Goal: Navigation & Orientation: Understand site structure

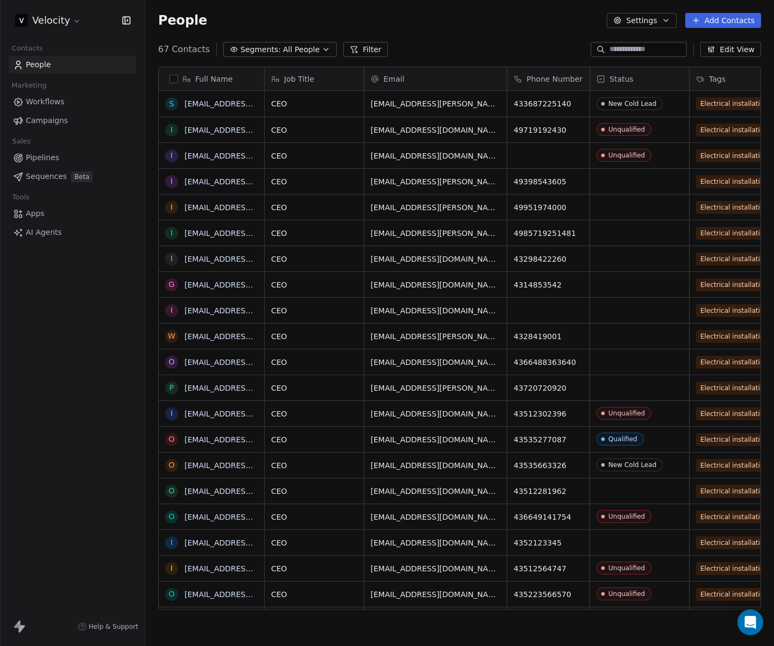
click at [39, 158] on span "Pipelines" at bounding box center [42, 157] width 33 height 11
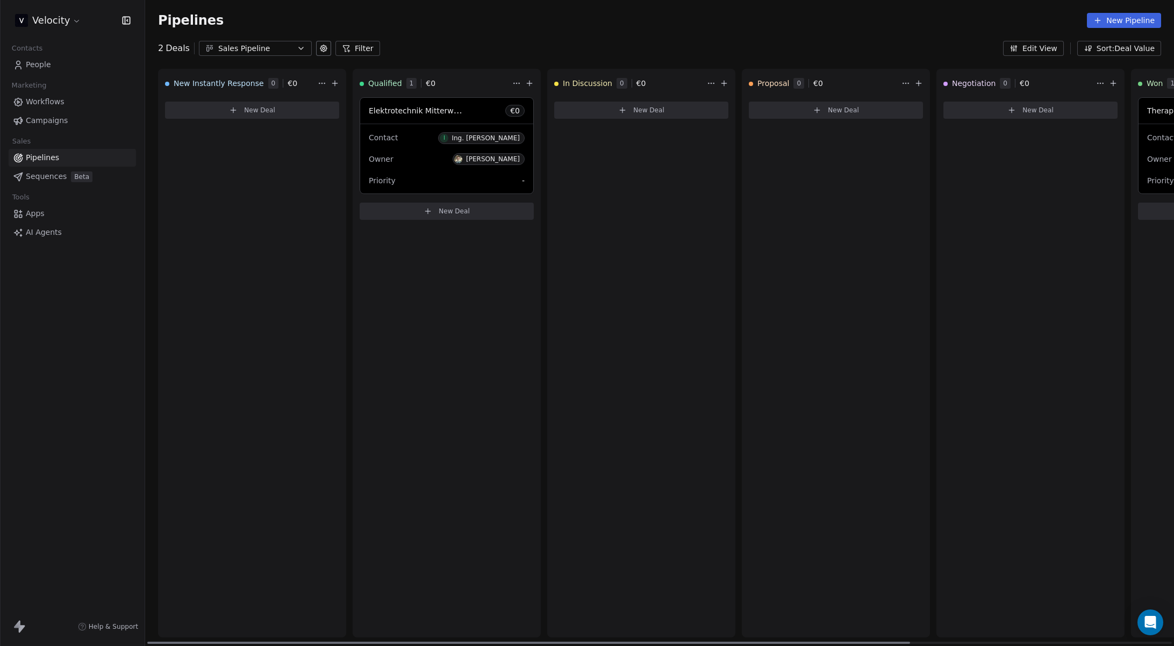
click at [740, 235] on div "New Instantly Response 0 € 0 New Deal Qualified 1 € 0 Elektrotechnik Mitterwall…" at bounding box center [836, 357] width 1382 height 577
click at [37, 121] on span "Campaigns" at bounding box center [47, 120] width 42 height 11
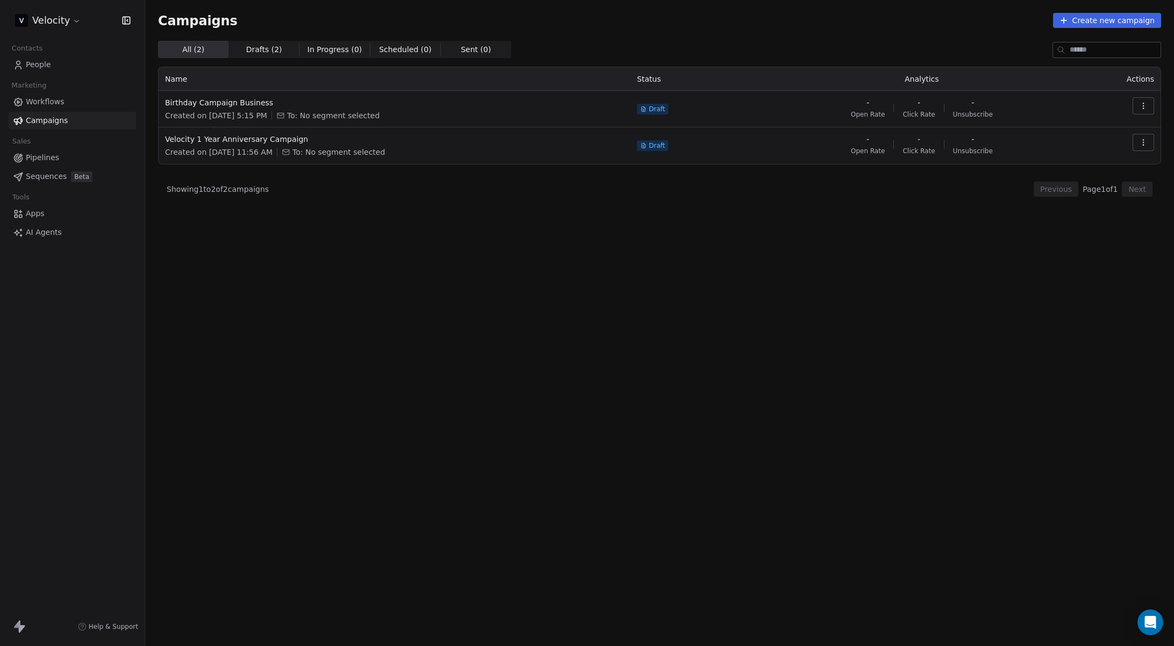
click at [33, 101] on span "Workflows" at bounding box center [45, 101] width 39 height 11
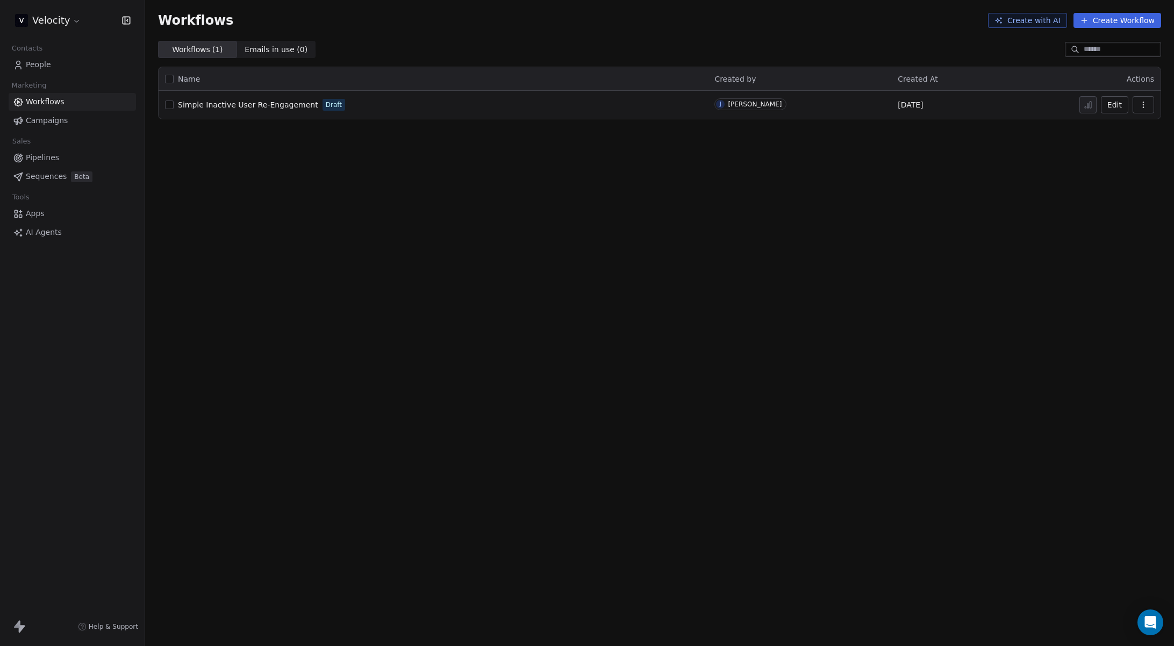
click at [42, 216] on span "Apps" at bounding box center [35, 213] width 19 height 11
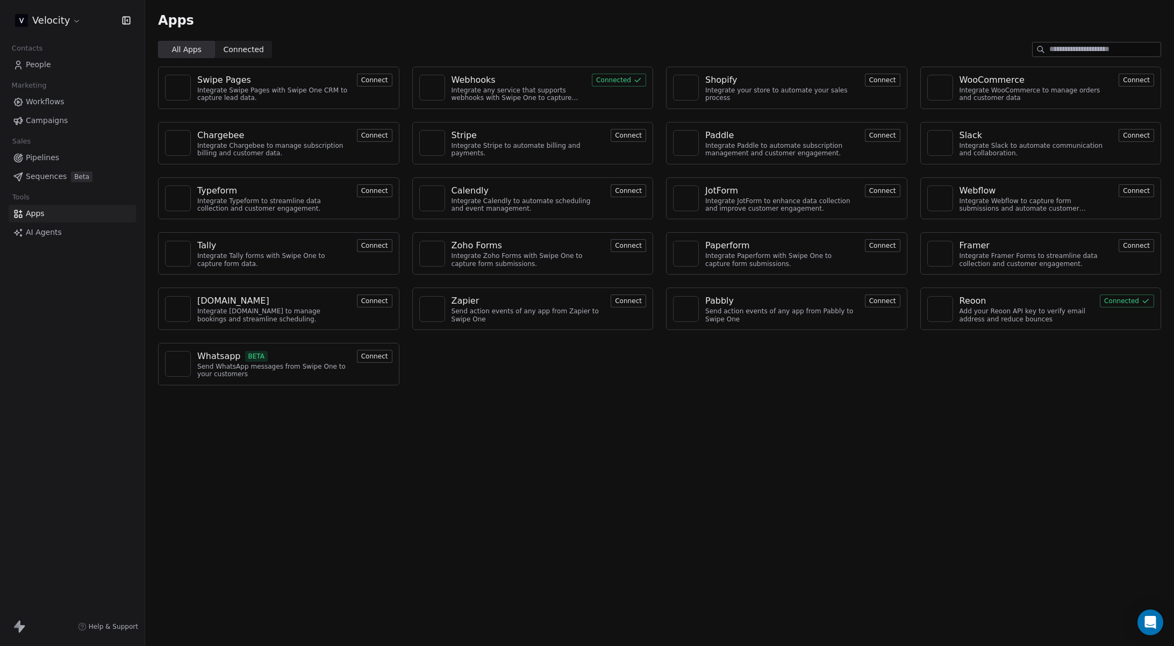
click at [401, 445] on div "Apps All Apps All Apps Connected Connected Swipe Pages Integrate Swipe Pages wi…" at bounding box center [659, 323] width 1029 height 646
click at [46, 241] on link "AI Agents" at bounding box center [72, 233] width 127 height 18
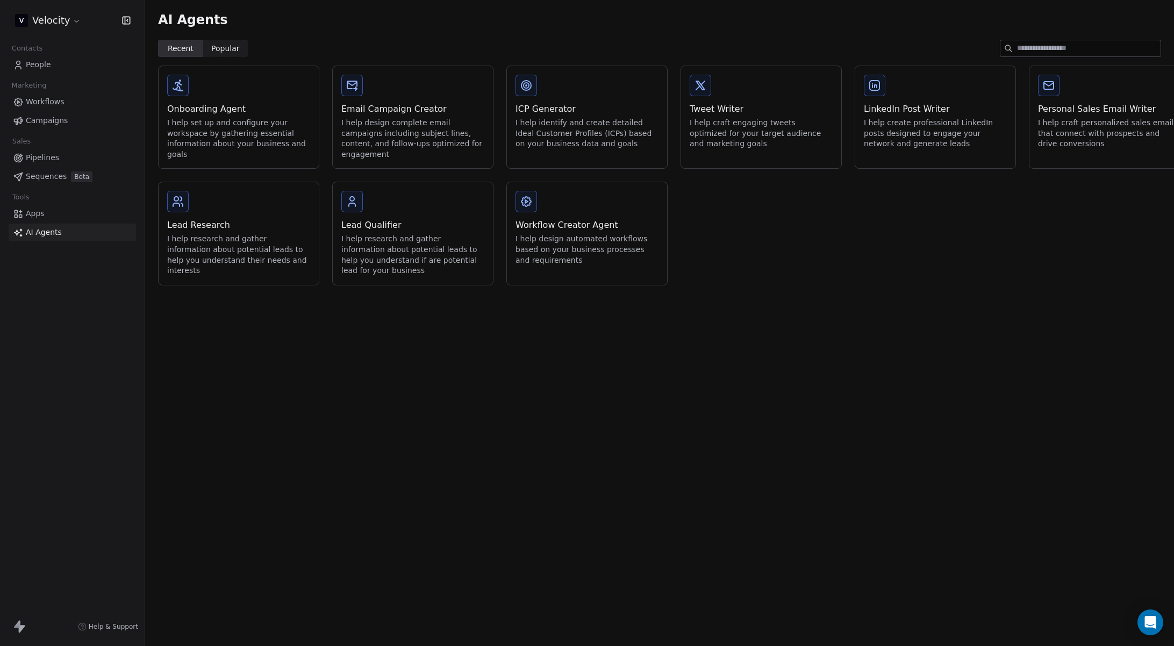
click at [428, 409] on div "AI Agents Recent Recent Popular Popular Onboarding Agent I help set up and conf…" at bounding box center [659, 323] width 1029 height 646
click at [392, 294] on section "AI Agents Recent Recent Popular Popular Onboarding Agent I help set up and conf…" at bounding box center [659, 149] width 1029 height 298
